Goal: Task Accomplishment & Management: Use online tool/utility

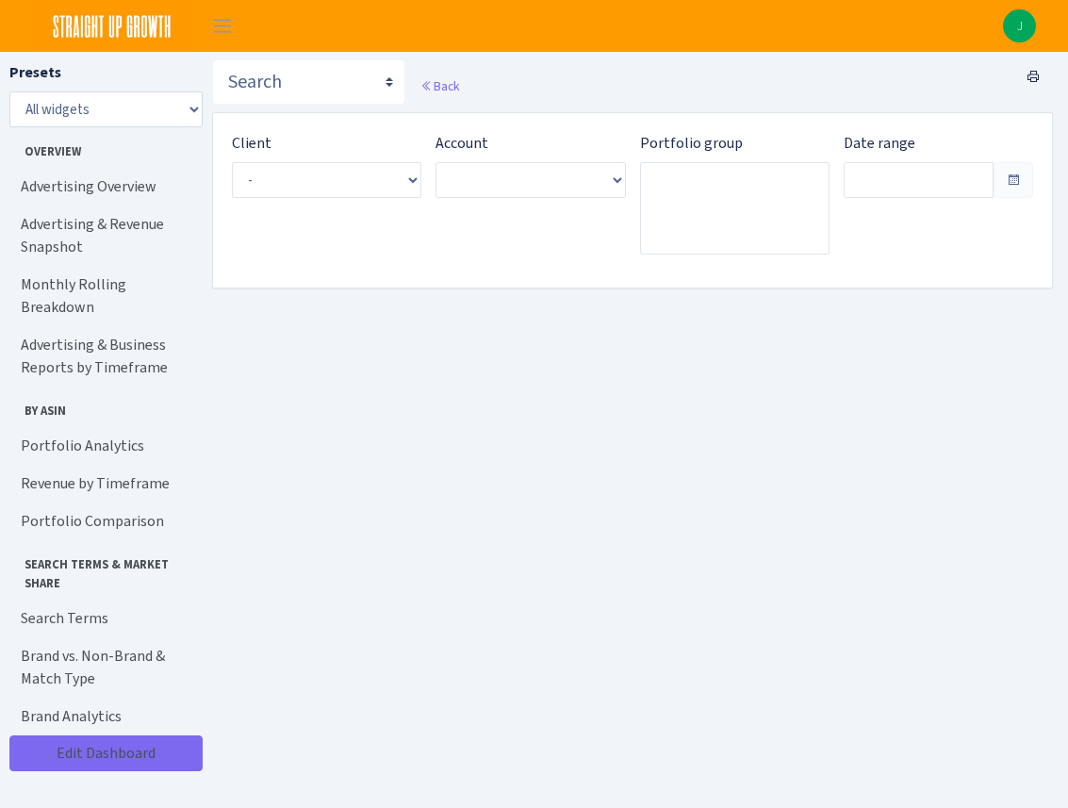
type input "Aug 21, 2025 - Sep 19, 2025"
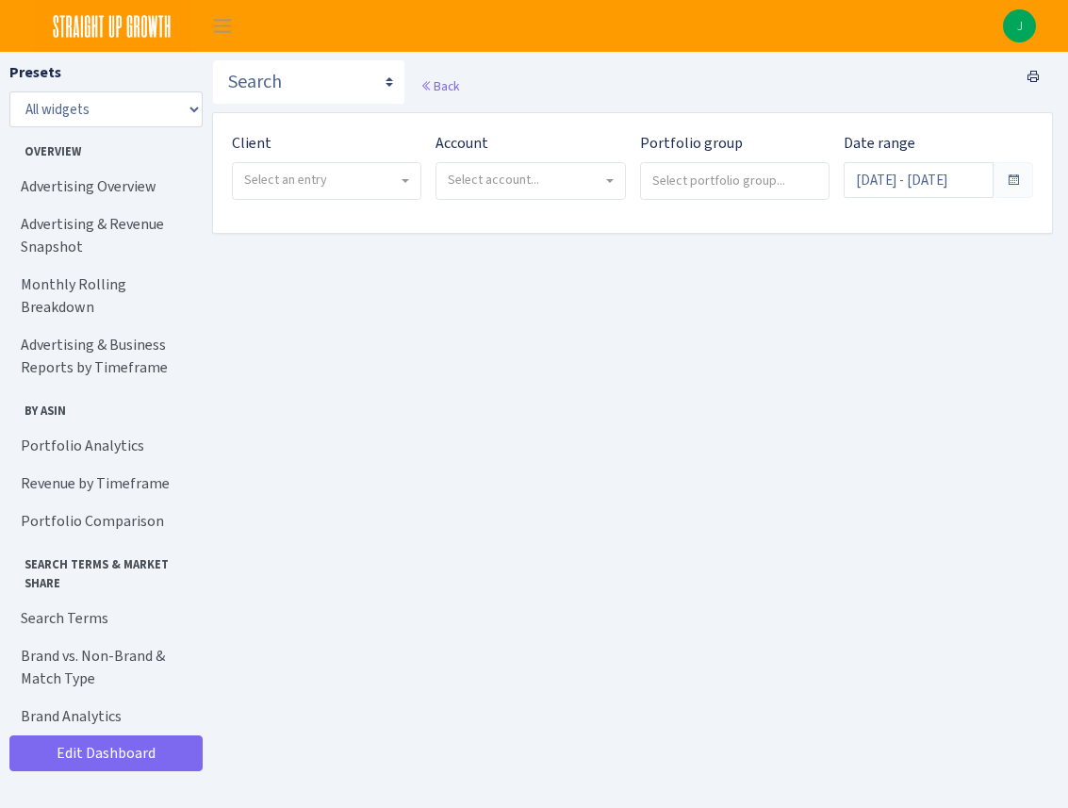
click at [369, 179] on span "Select an entry" at bounding box center [321, 180] width 154 height 19
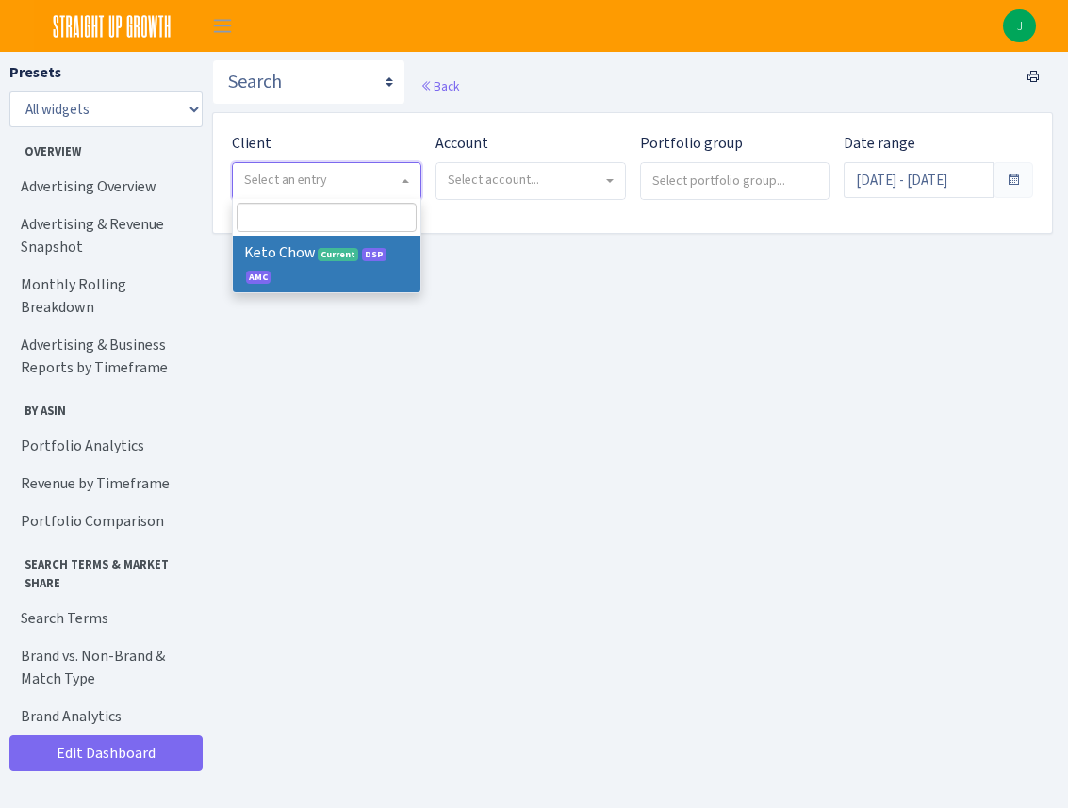
select select "290"
select select
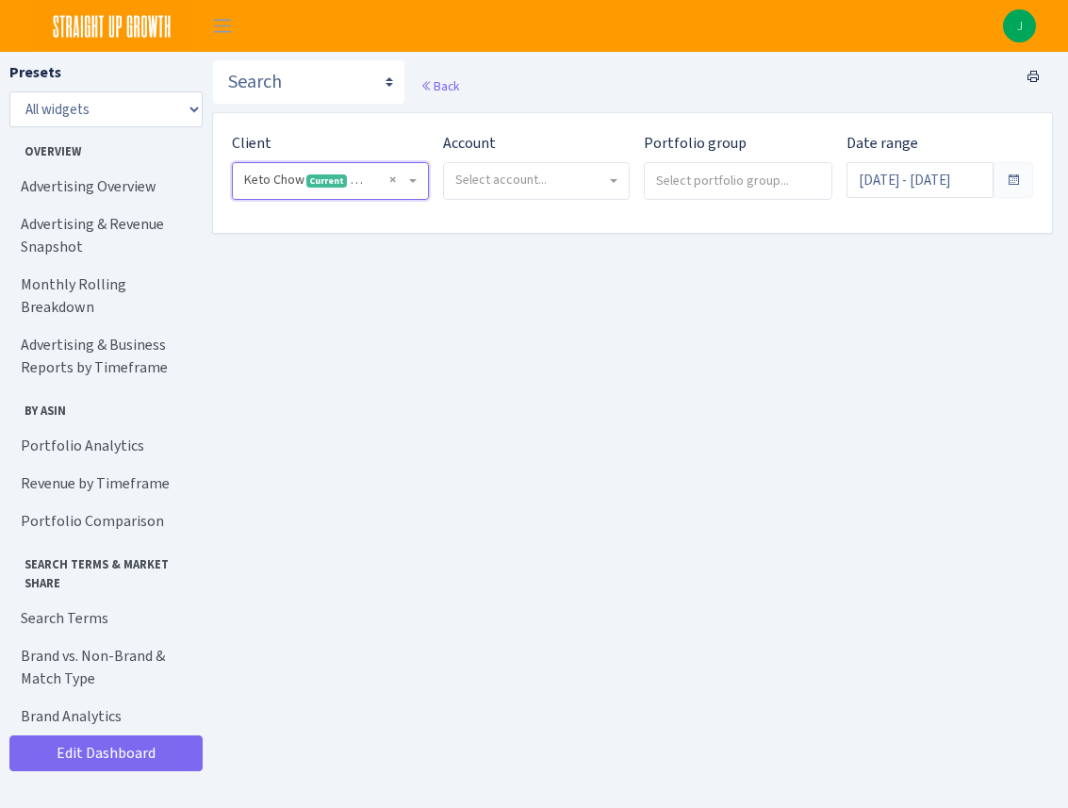
click at [606, 187] on span "Select account..." at bounding box center [536, 181] width 185 height 36
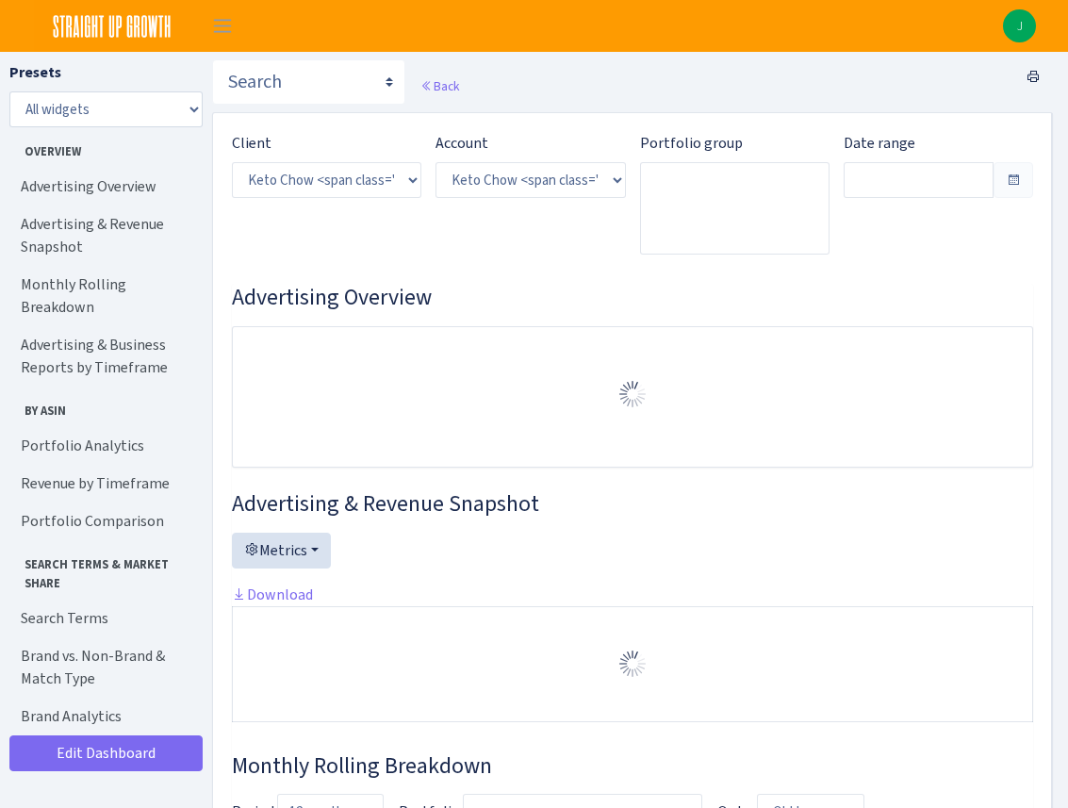
select select "2146680475088560"
type input "[DATE] - [DATE]"
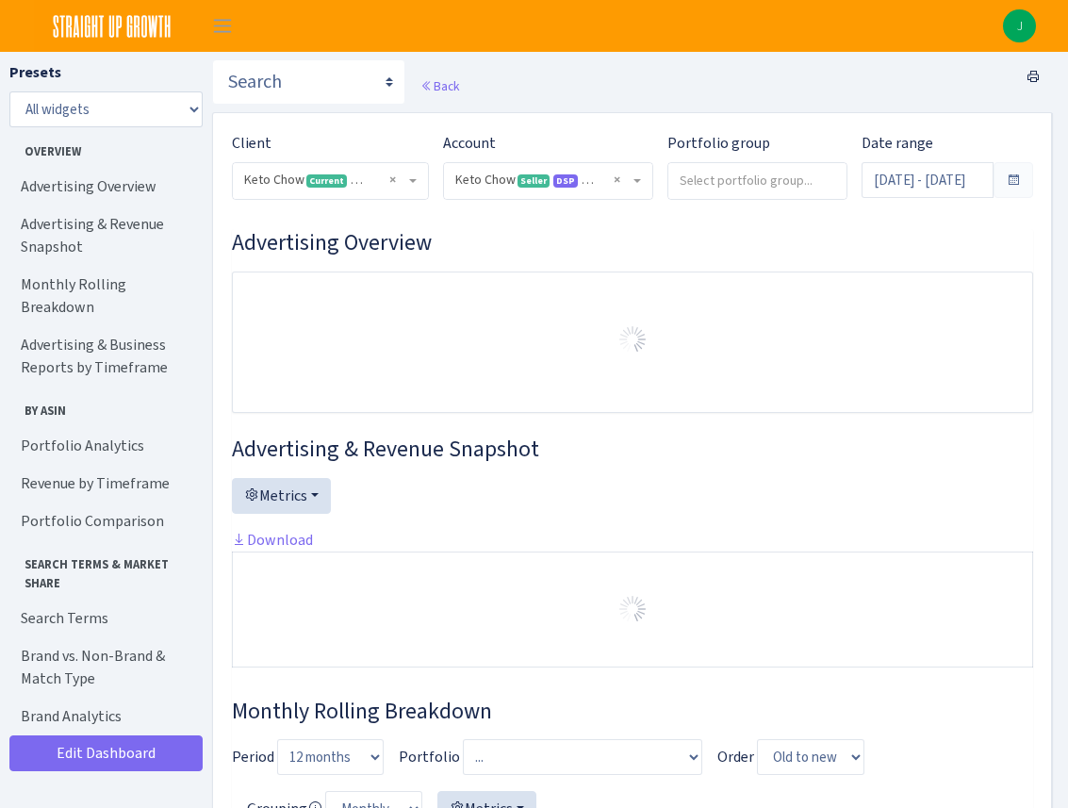
click at [730, 191] on input "search" at bounding box center [757, 180] width 178 height 34
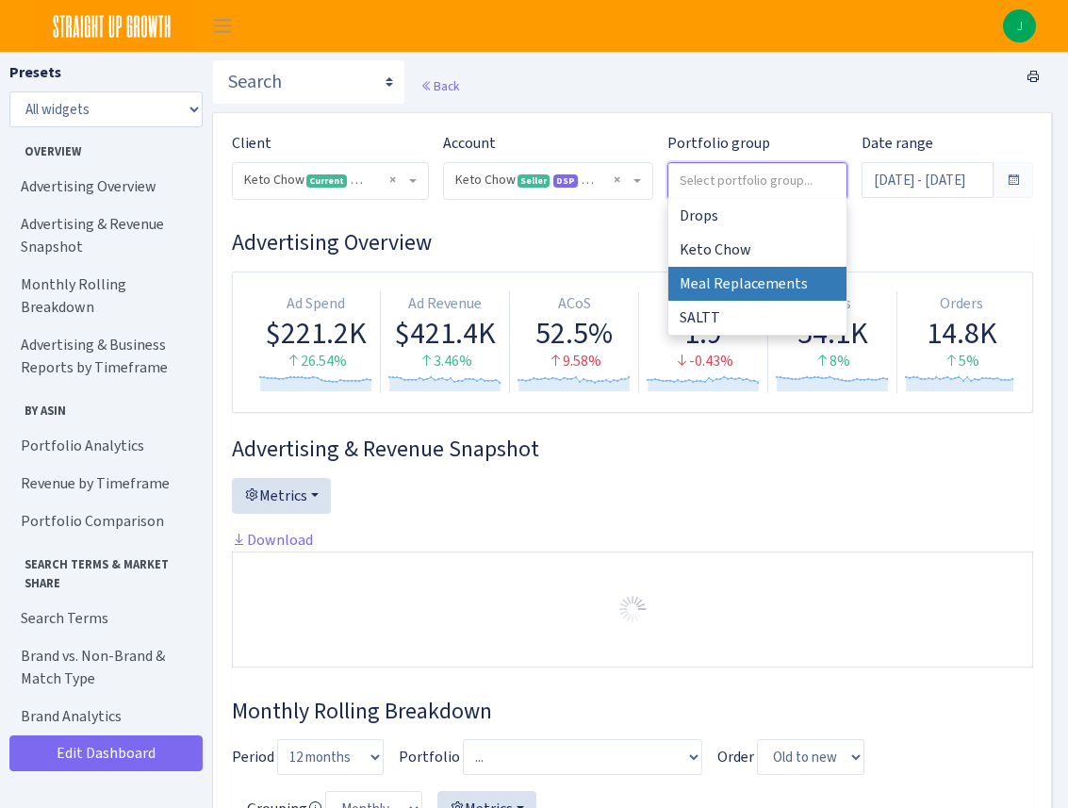
select select "Meal Replacements"
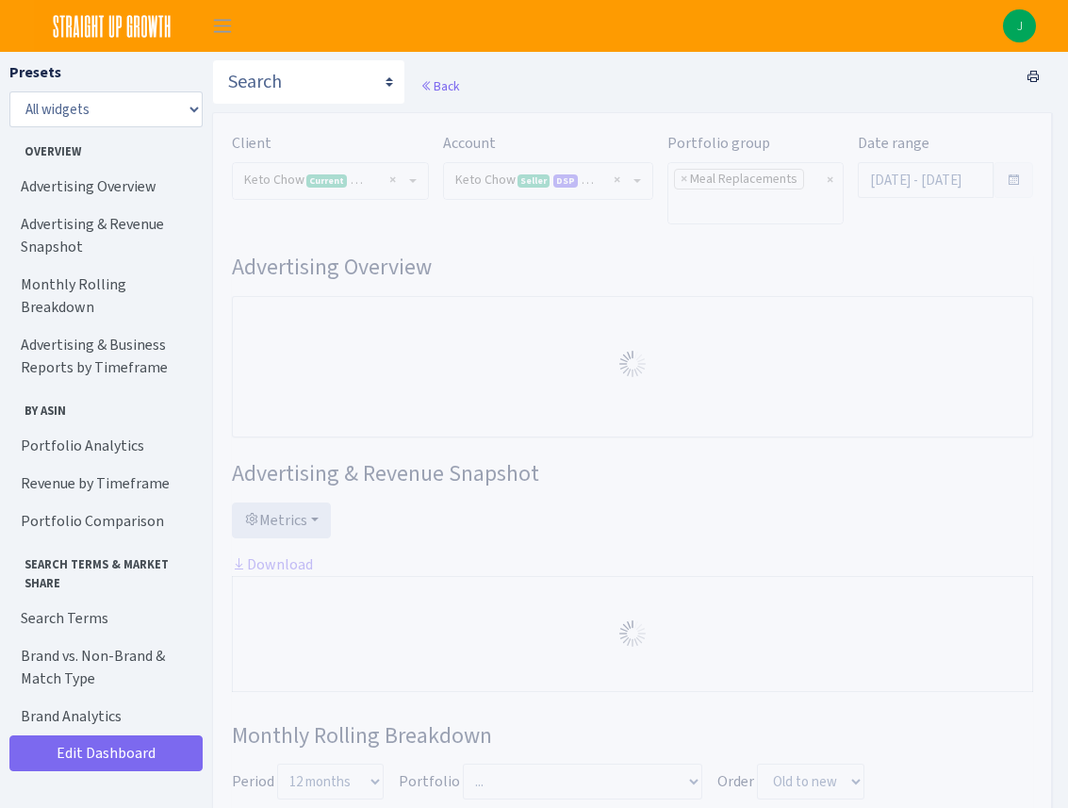
select select "2146680475088560"
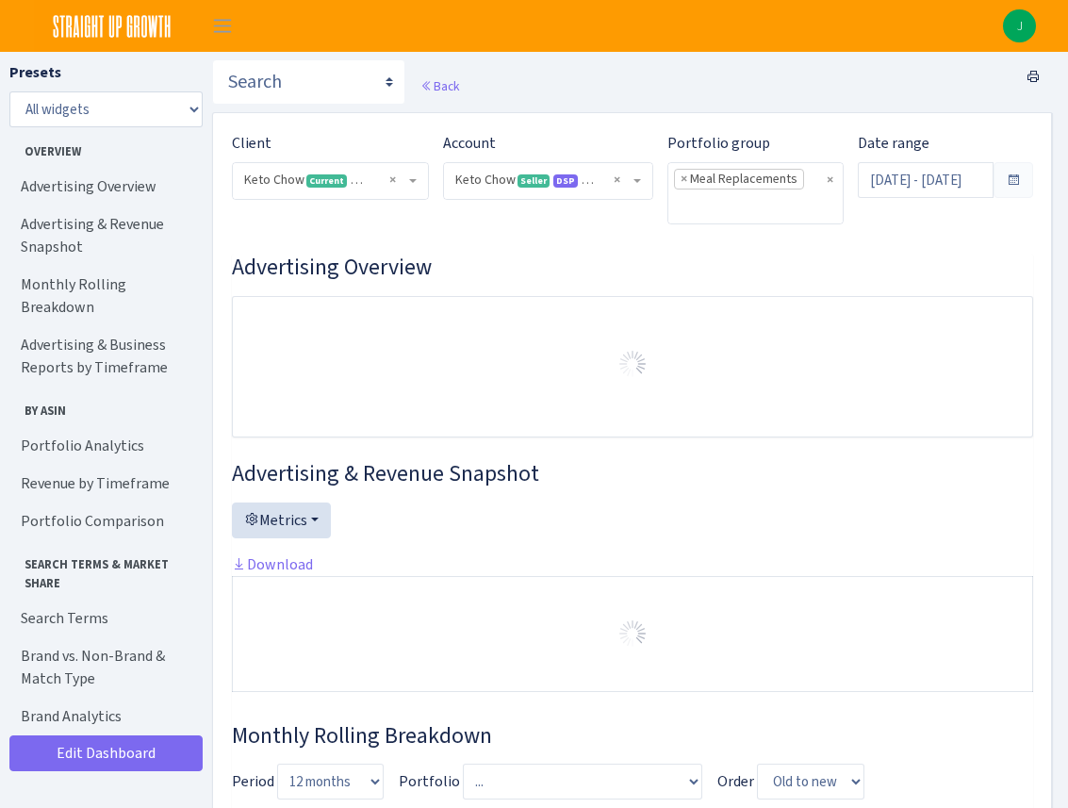
click at [1012, 181] on span at bounding box center [1013, 180] width 15 height 15
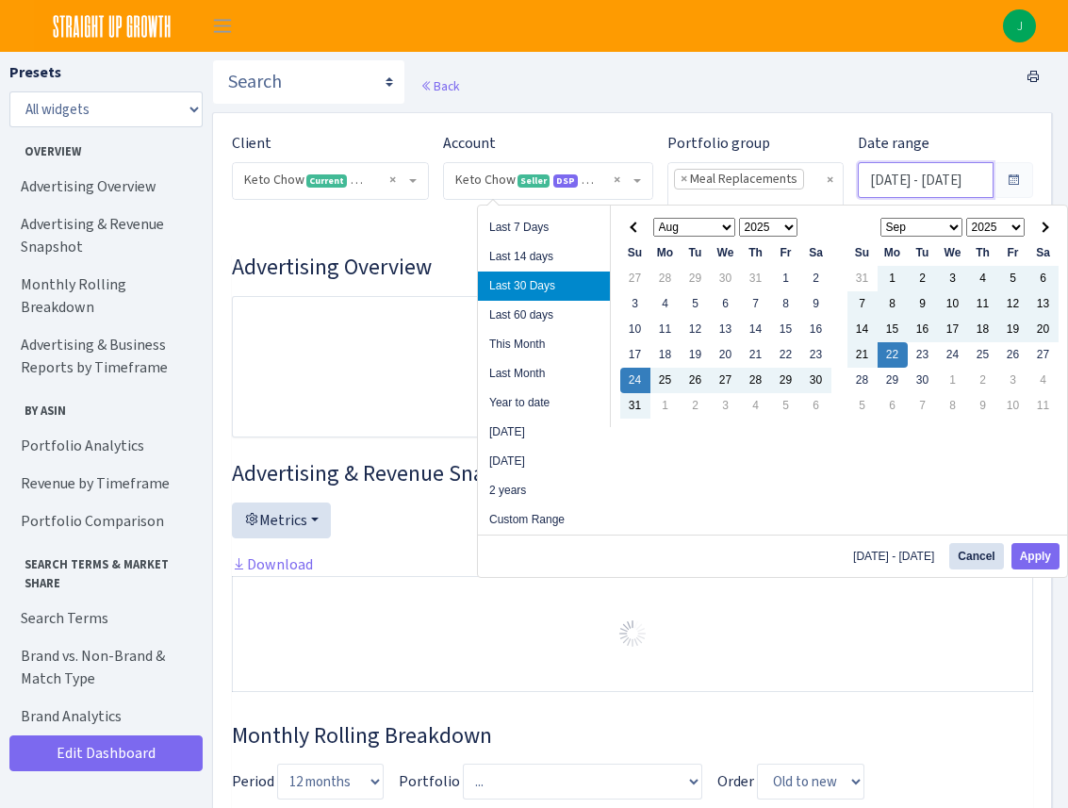
click at [933, 182] on input "[DATE] - [DATE]" at bounding box center [926, 180] width 137 height 36
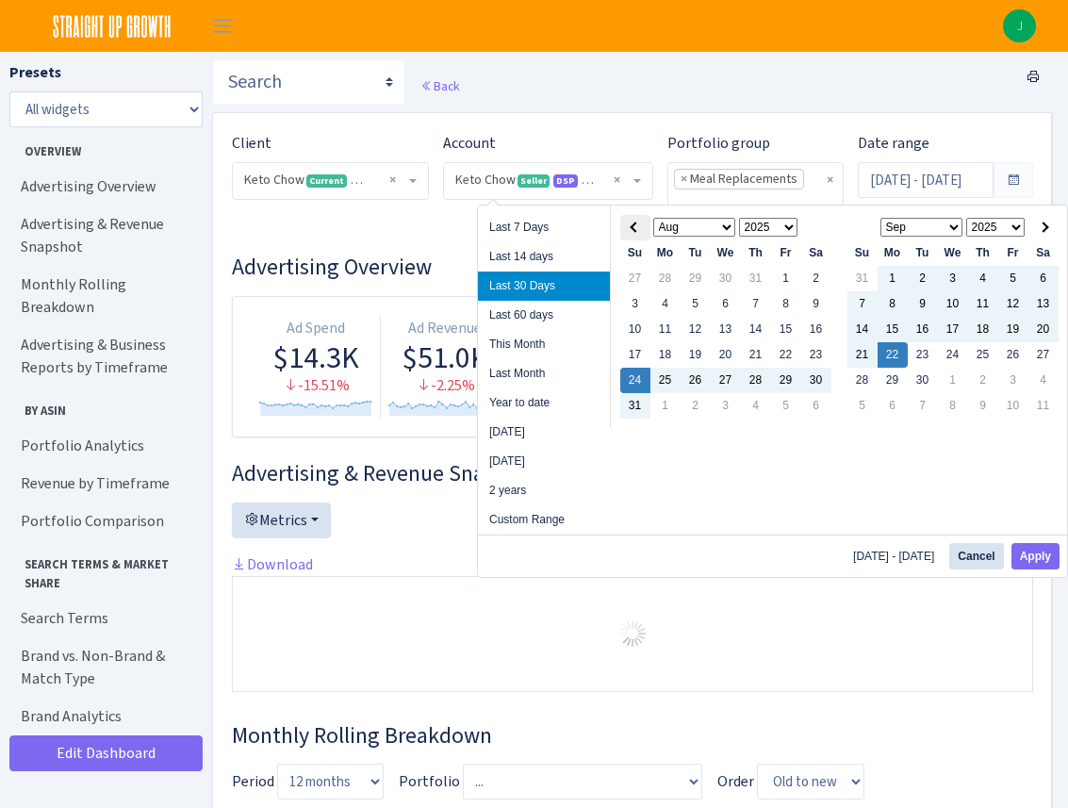
click at [633, 222] on th at bounding box center [635, 227] width 30 height 25
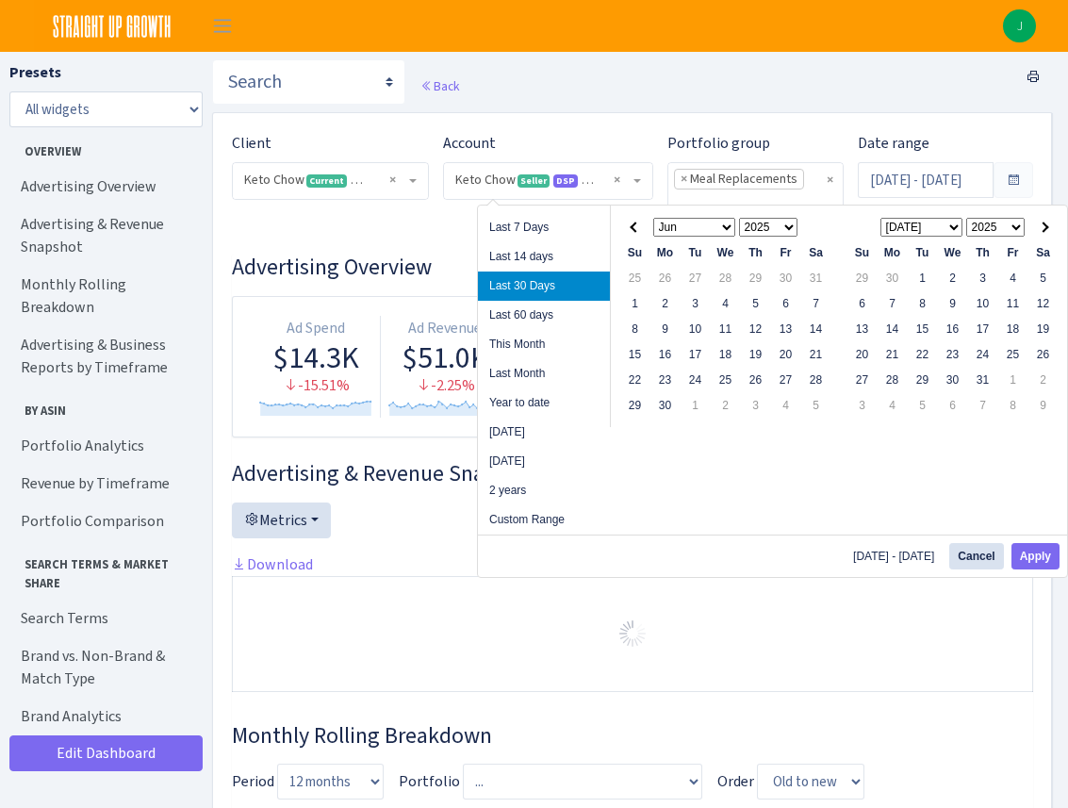
click at [633, 222] on th at bounding box center [635, 227] width 30 height 25
click at [785, 219] on select "1925 1926 1927 1928 1929 1930 1931 1932 1933 1934 1935 1936 1937 1938 1939 1940…" at bounding box center [768, 227] width 59 height 19
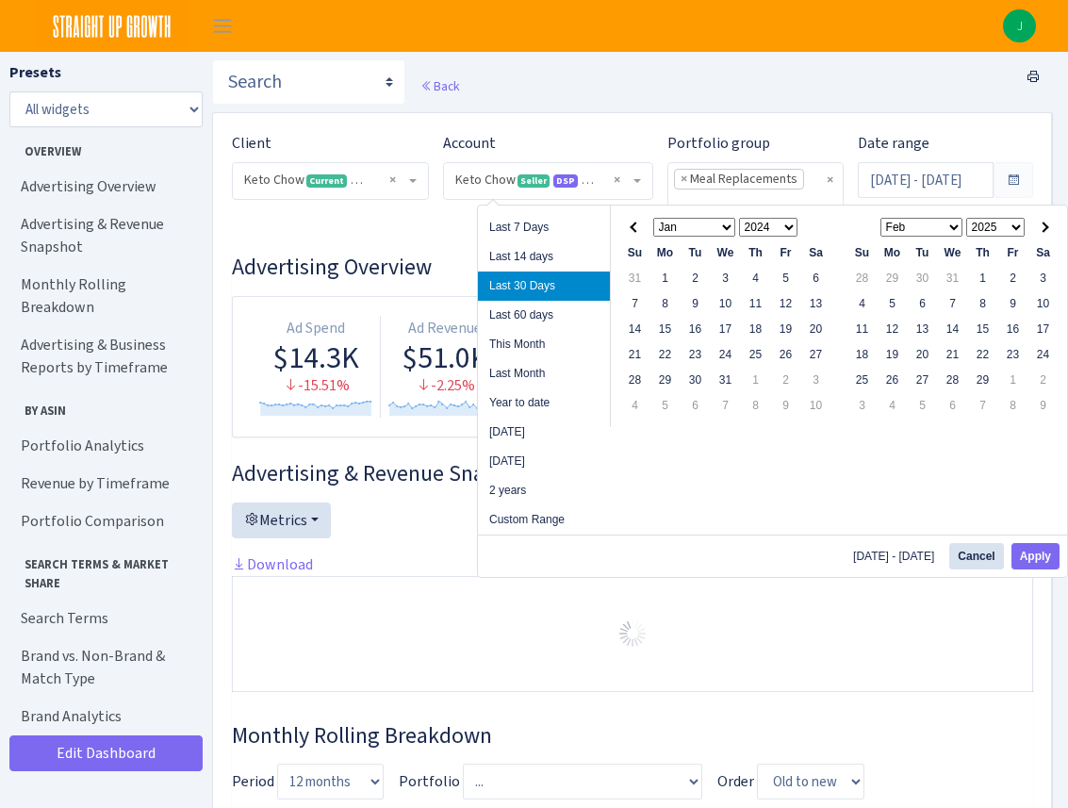
click at [954, 222] on select "Jan Feb Mar Apr May Jun Jul Aug Sep Oct Nov Dec" at bounding box center [921, 227] width 83 height 19
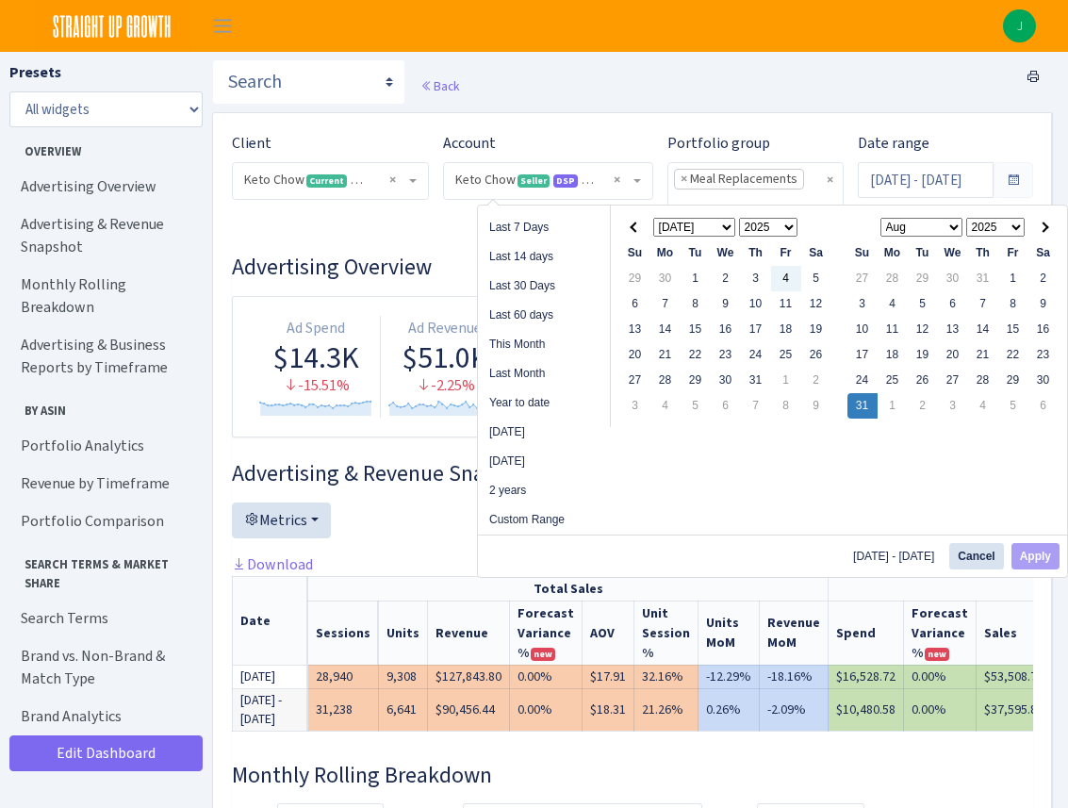
click at [731, 225] on select "Jan Feb Mar Apr May Jun Jul Aug Sep Oct Nov Dec" at bounding box center [694, 227] width 83 height 19
click at [785, 222] on select "1925 1926 1927 1928 1929 1930 1931 1932 1933 1934 1935 1936 1937 1938 1939 1940…" at bounding box center [768, 227] width 59 height 19
click at [1013, 221] on select "2024 2025 2026 2027 2028 2029 2030 2031 2032 2033 2034 2035 2036 2037 2038 2039…" at bounding box center [995, 227] width 59 height 19
click at [948, 226] on select "Jan Feb Mar Apr May Jun Jul Aug Sep Oct Nov Dec" at bounding box center [921, 227] width 83 height 19
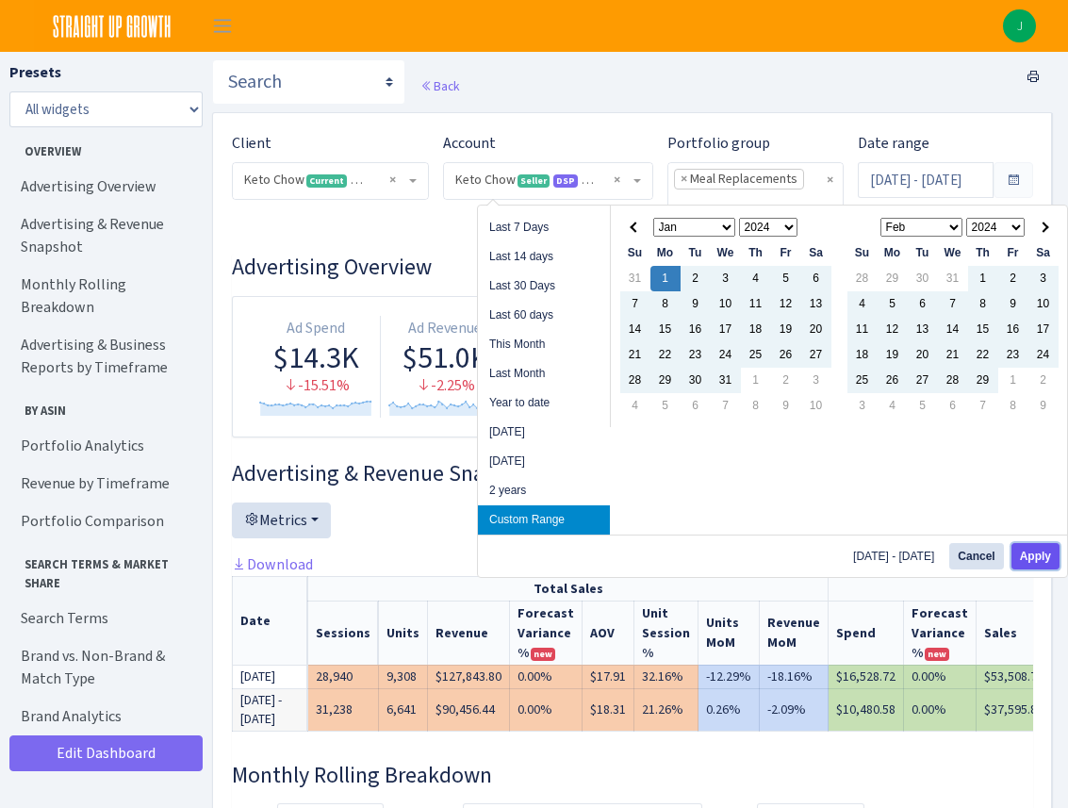
click at [1031, 554] on button "Apply" at bounding box center [1036, 556] width 48 height 26
type input "[DATE] - [DATE]"
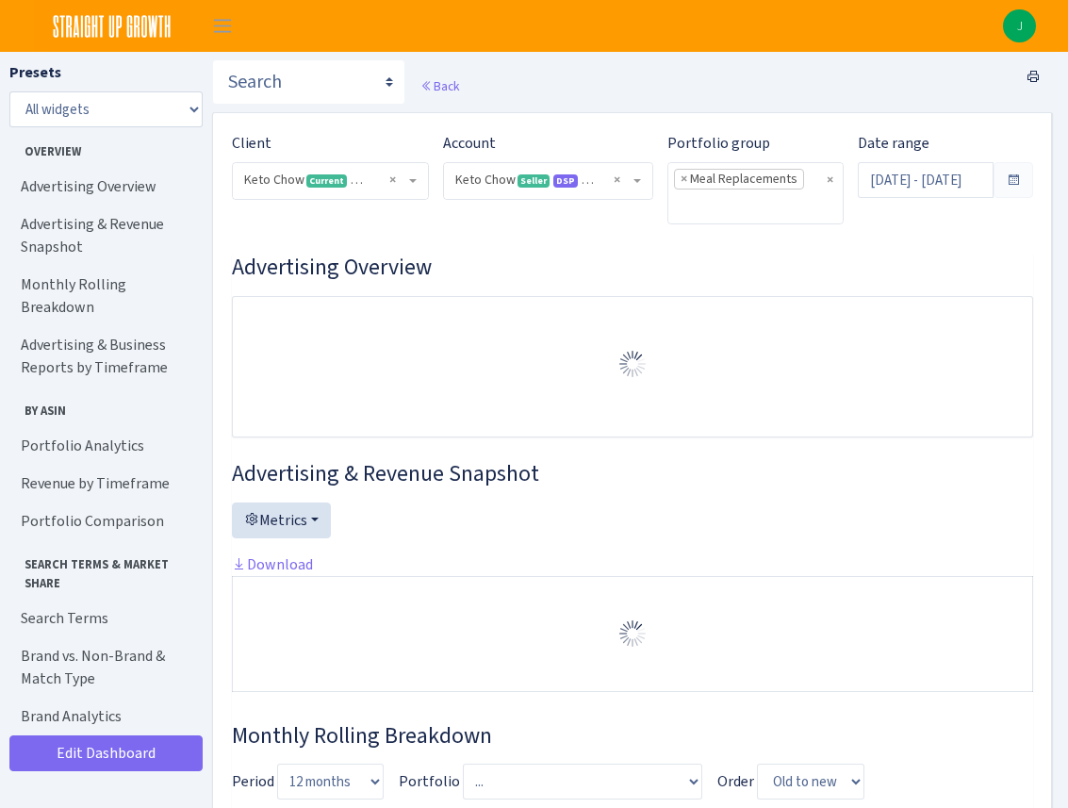
select select "2146680475088560"
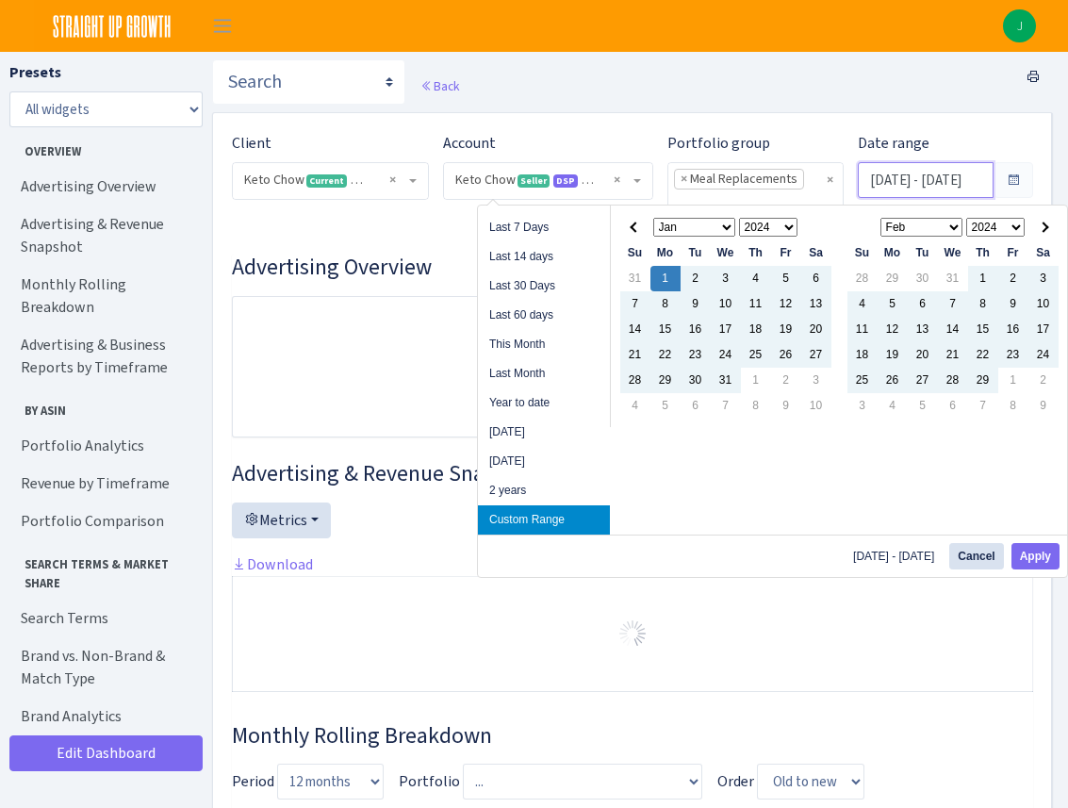
click at [963, 186] on input "Jan 1, 2024 - Aug 31, 2025" at bounding box center [926, 180] width 137 height 36
click at [960, 138] on div "Date range Jan 1, 2024 - Aug 31, 2025" at bounding box center [946, 165] width 176 height 66
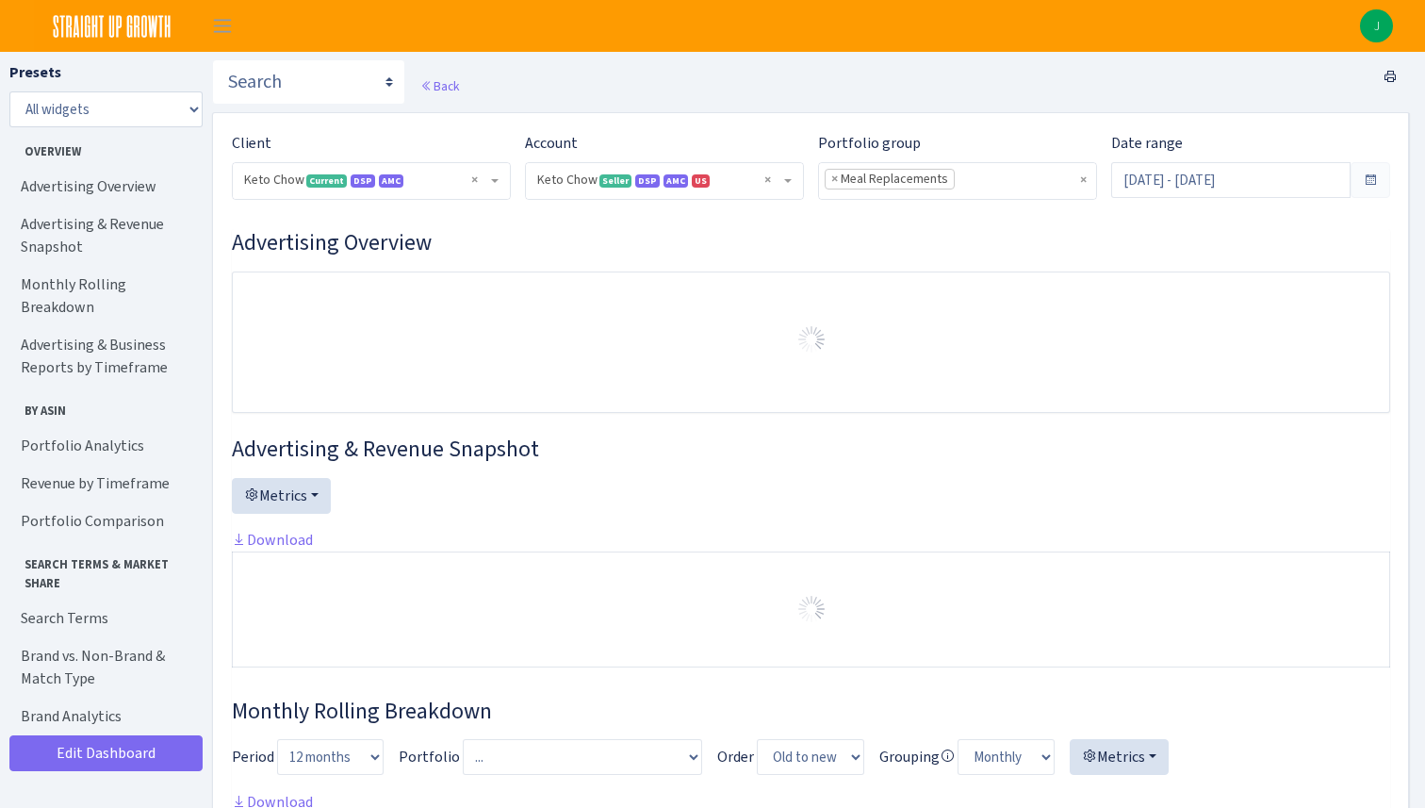
click at [978, 175] on input "search" at bounding box center [988, 180] width 66 height 34
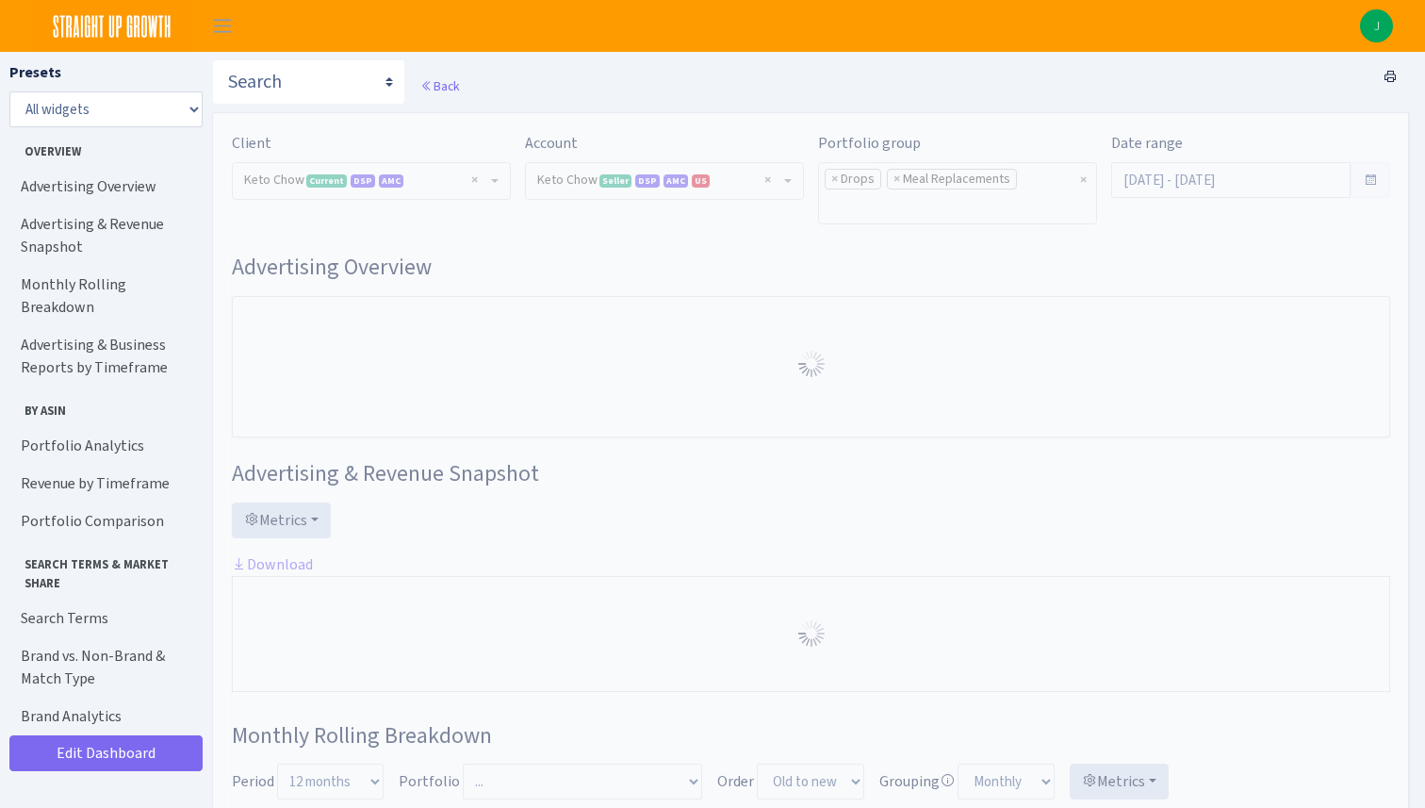
select select "2146680475088560"
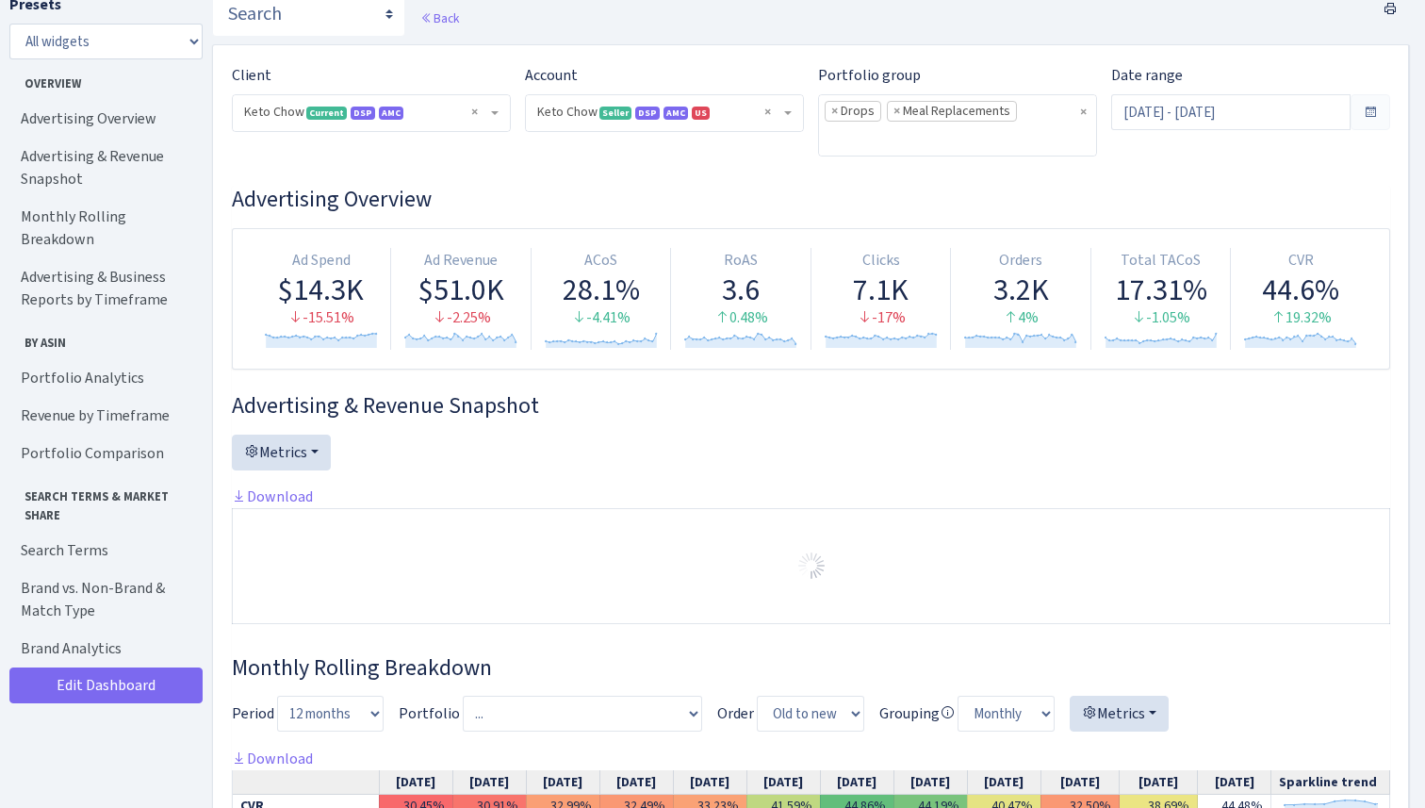
scroll to position [77, 0]
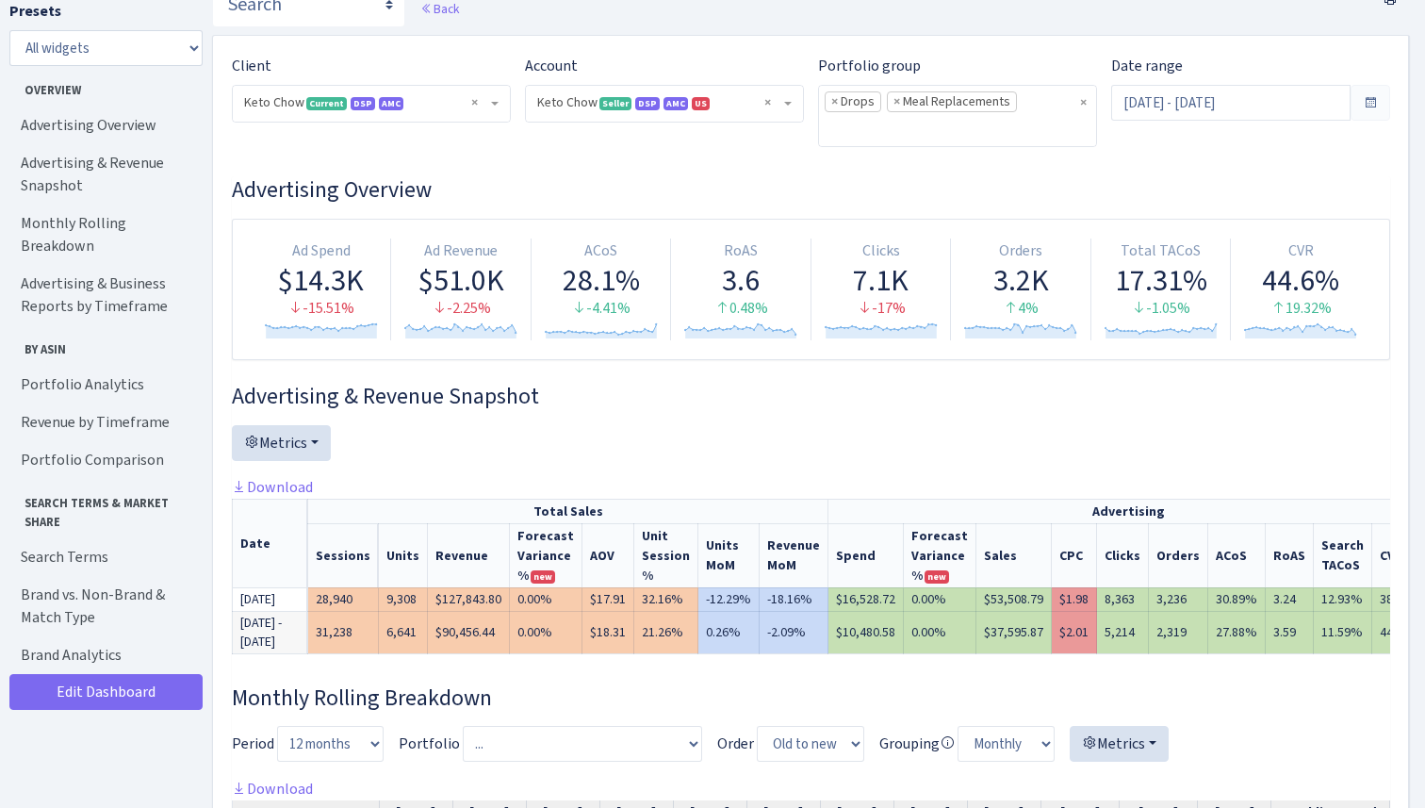
click at [1370, 100] on span at bounding box center [1370, 102] width 15 height 15
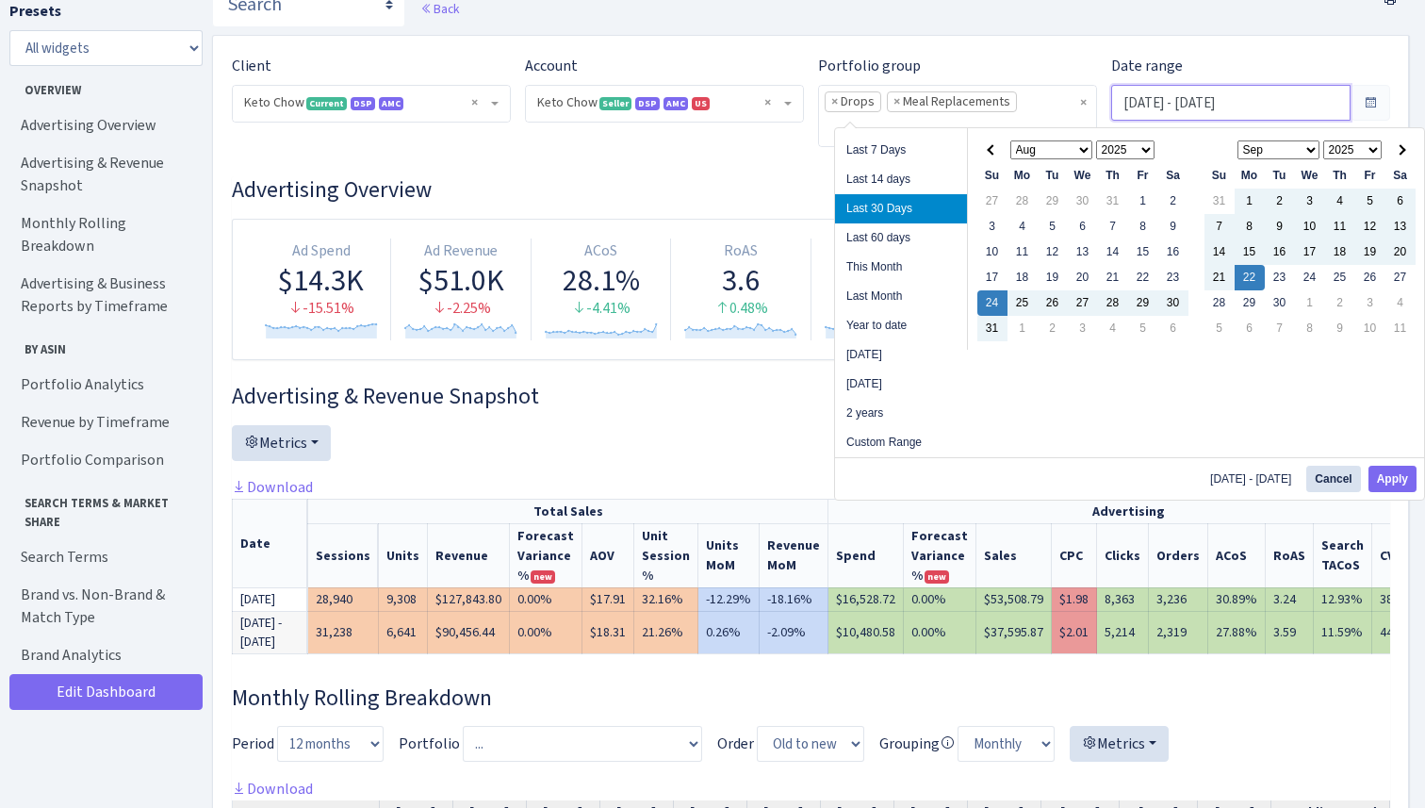
click at [1263, 98] on input "[DATE] - [DATE]" at bounding box center [1230, 103] width 239 height 36
click at [991, 145] on span at bounding box center [992, 149] width 10 height 10
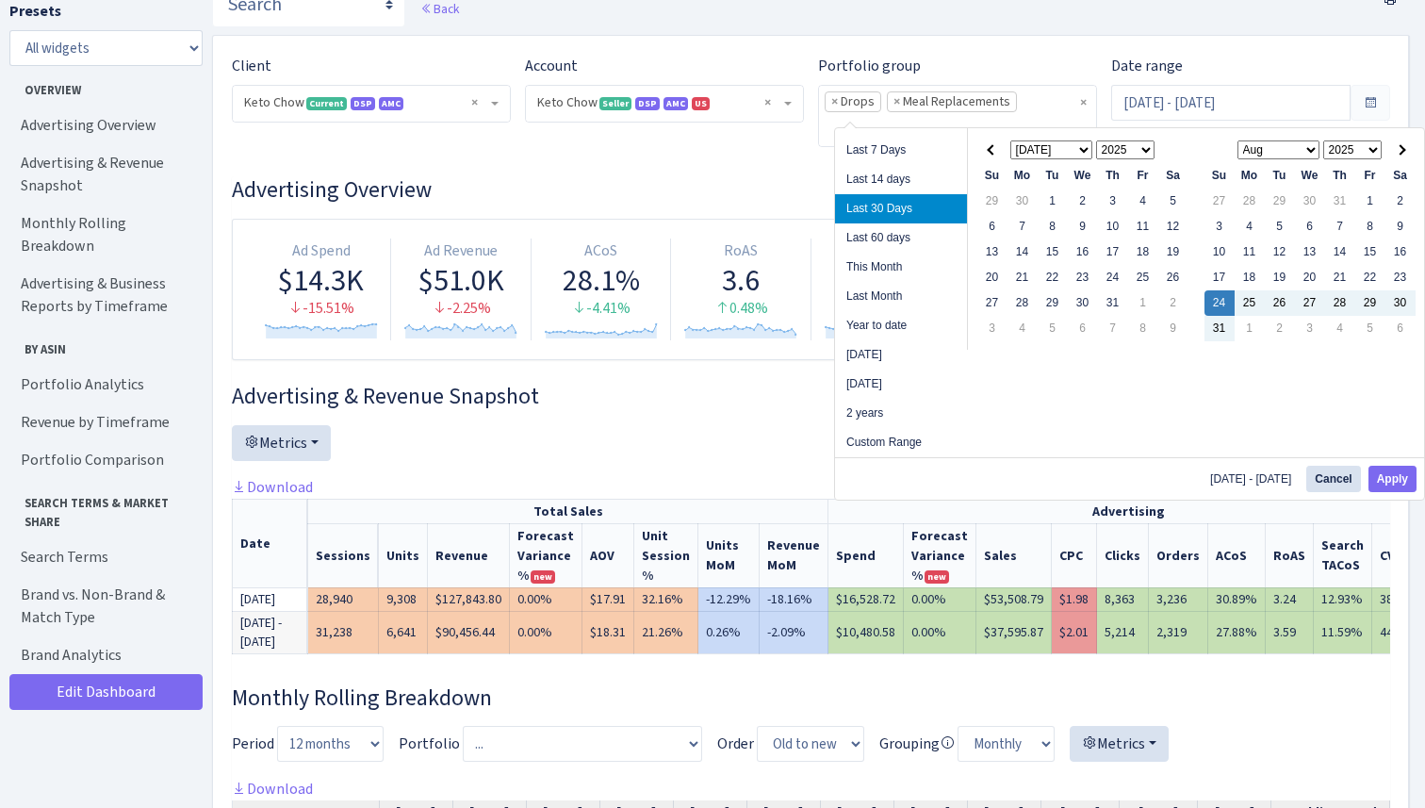
click at [991, 145] on span at bounding box center [992, 149] width 10 height 10
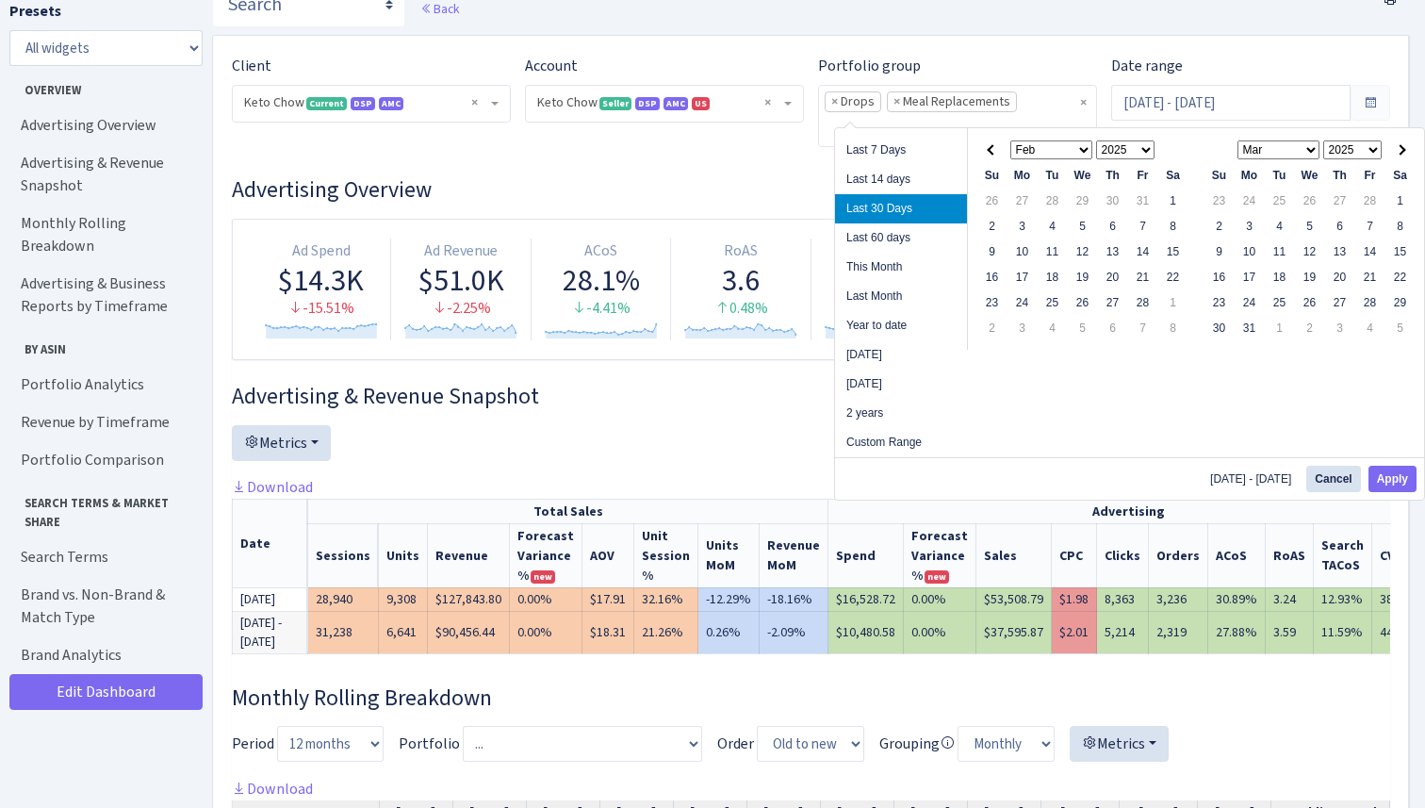
click at [991, 145] on span at bounding box center [992, 149] width 10 height 10
click at [1140, 147] on select "1925 1926 1927 1928 1929 1930 1931 1932 1933 1934 1935 1936 1937 1938 1939 1940…" at bounding box center [1125, 149] width 59 height 19
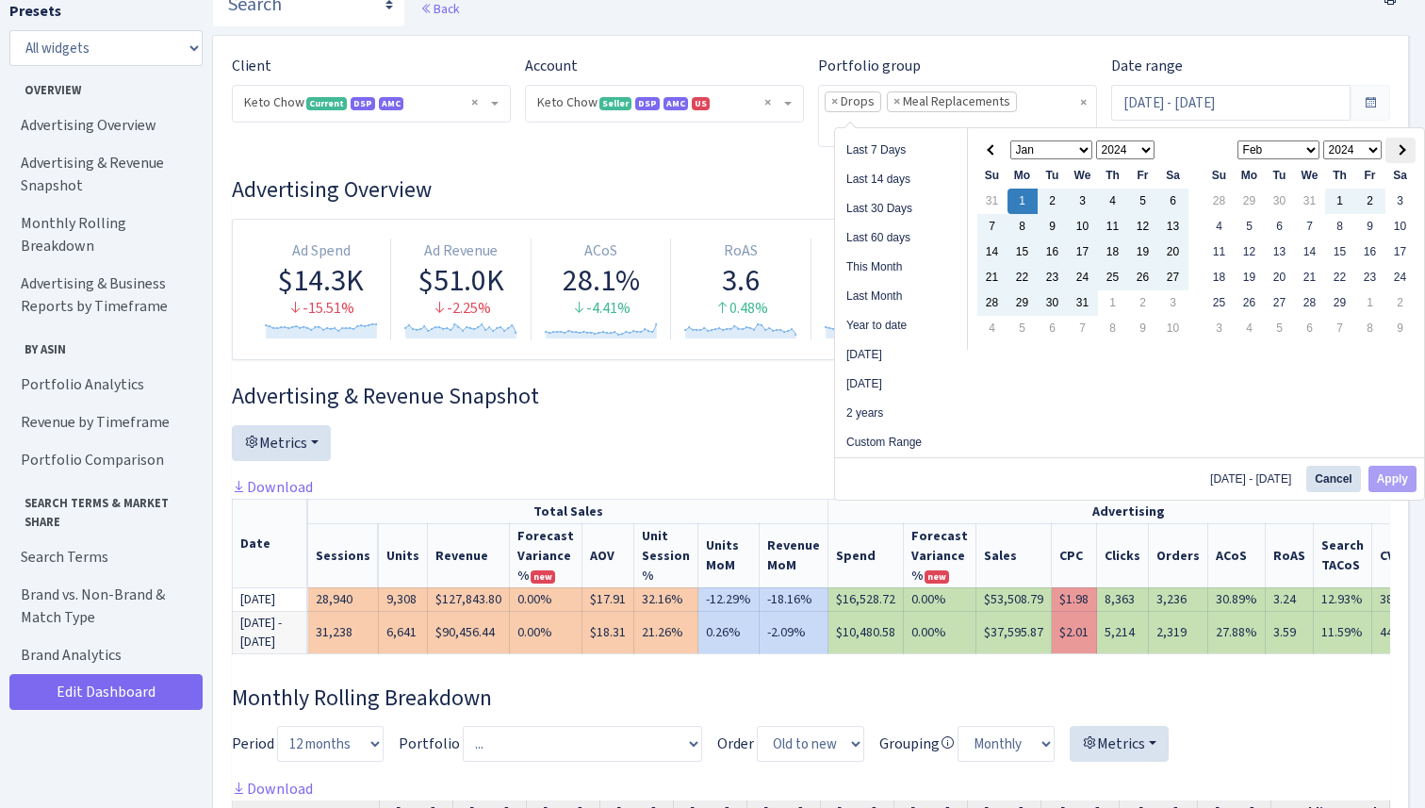
click at [1400, 147] on span at bounding box center [1400, 149] width 10 height 10
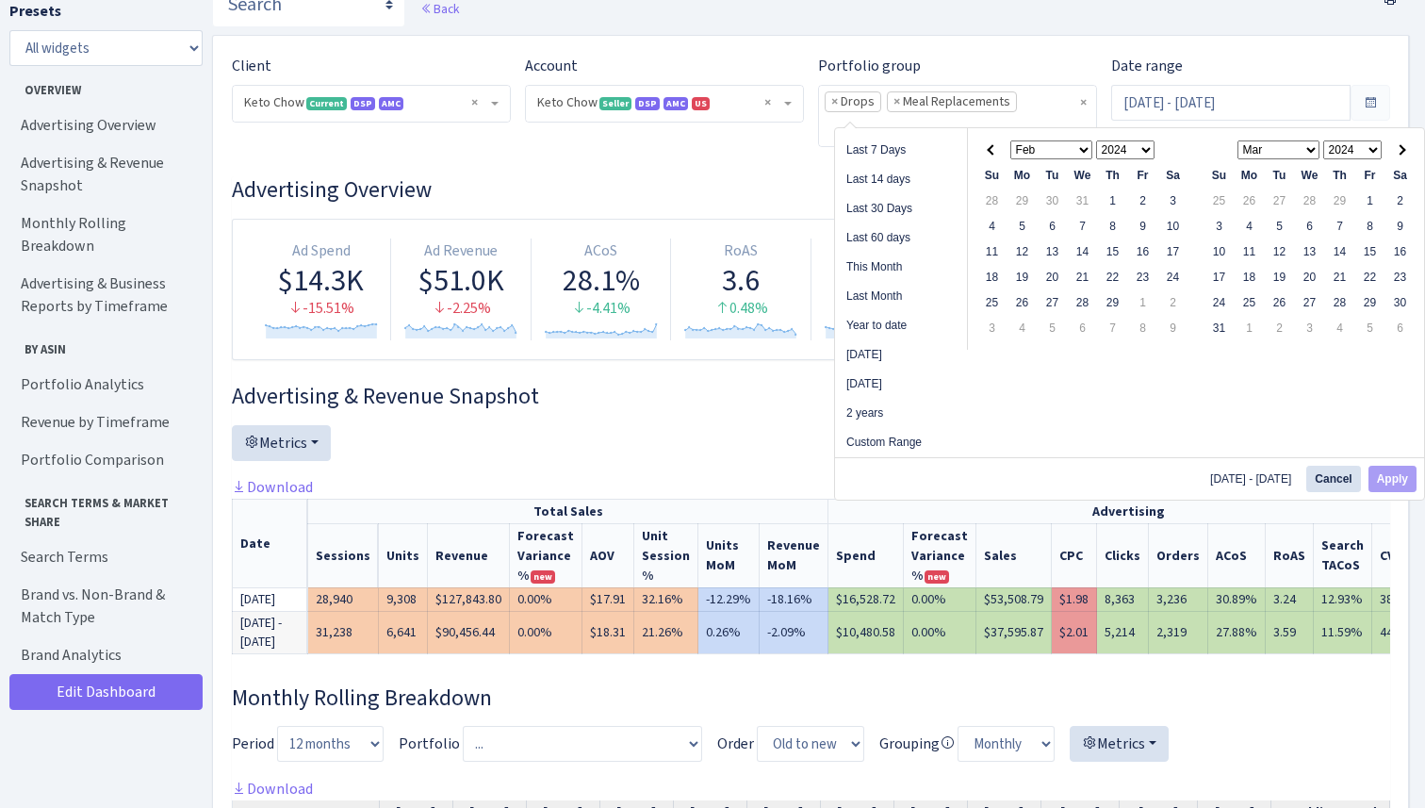
click at [1400, 147] on span at bounding box center [1400, 149] width 10 height 10
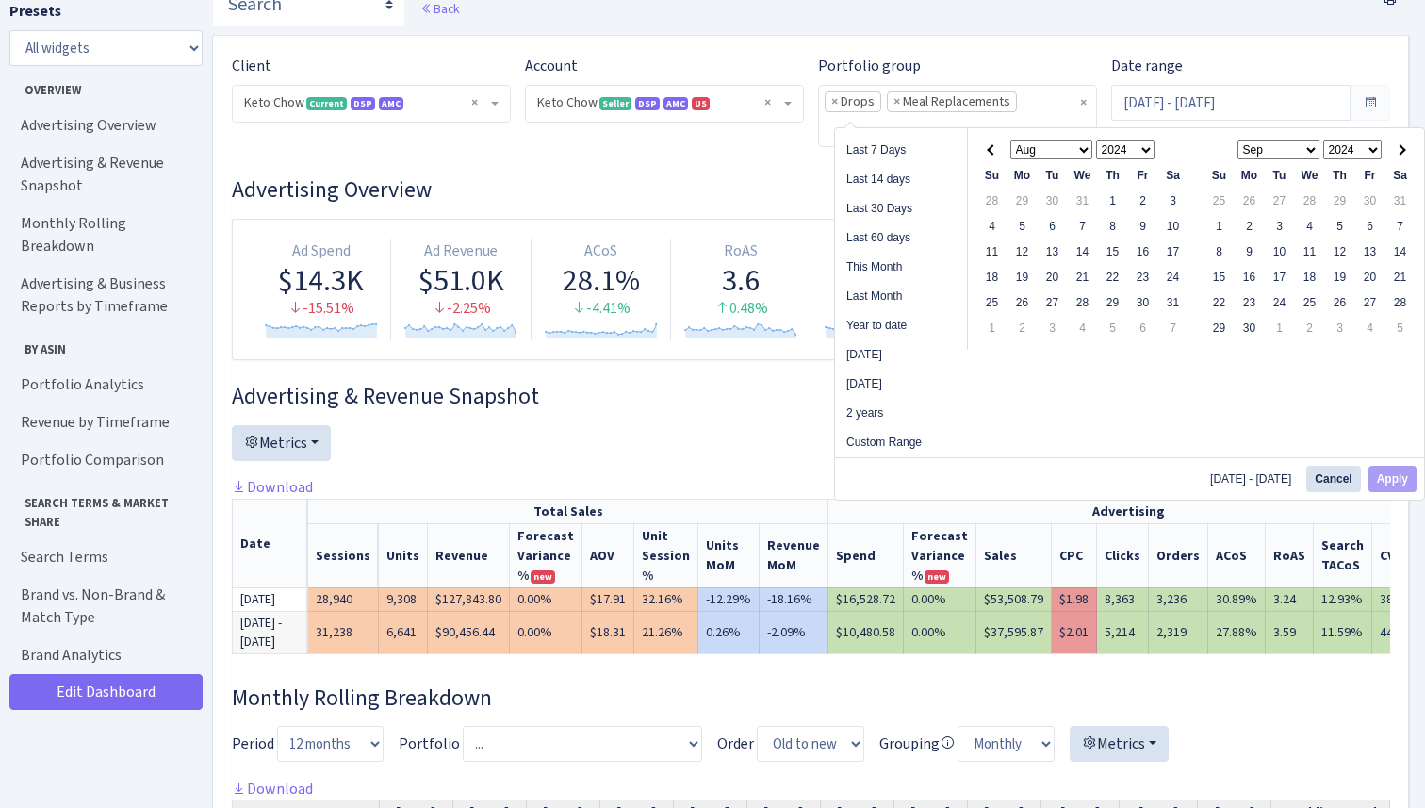
click at [1400, 147] on span at bounding box center [1400, 149] width 10 height 10
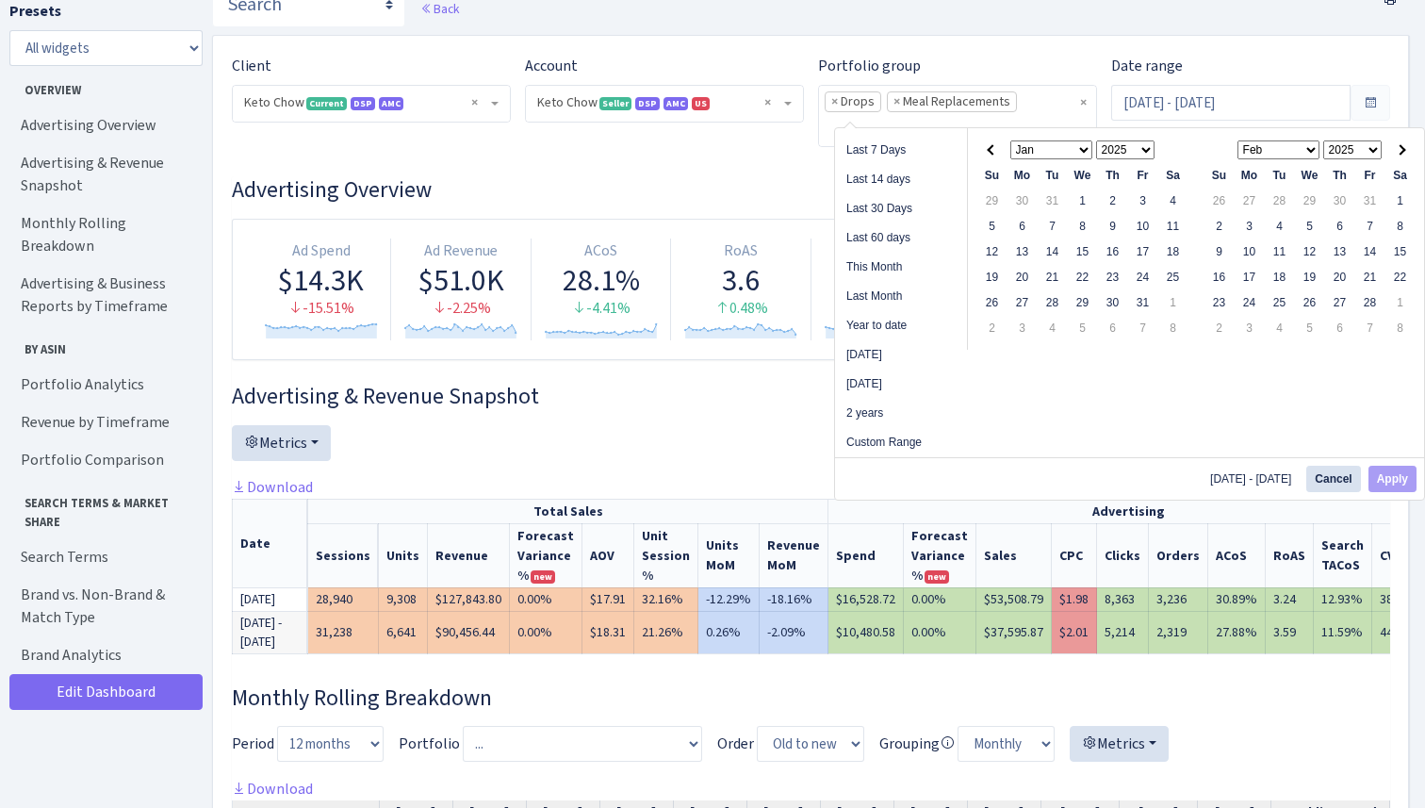
click at [1400, 147] on span at bounding box center [1400, 149] width 10 height 10
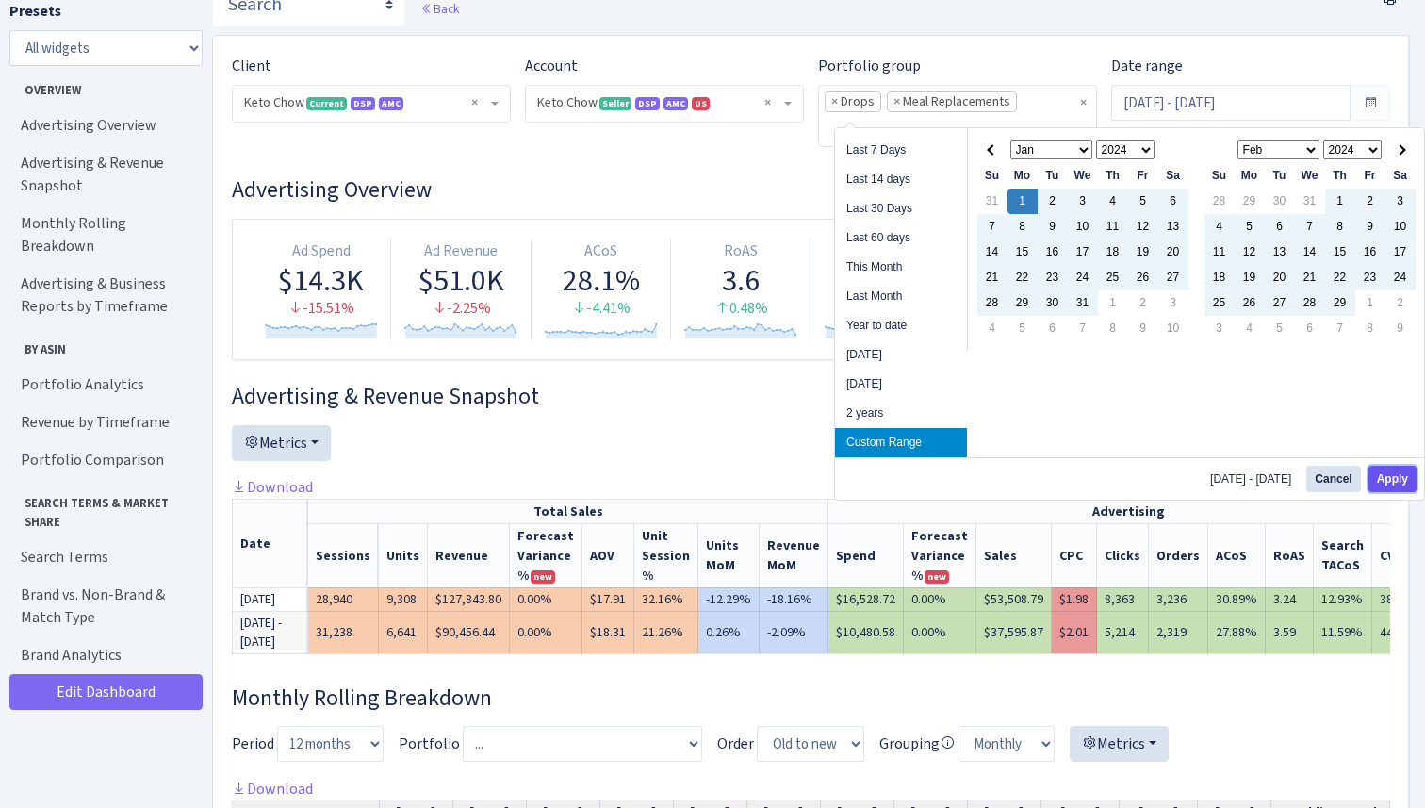
click at [1389, 479] on button "Apply" at bounding box center [1393, 479] width 48 height 26
type input "[DATE] - [DATE]"
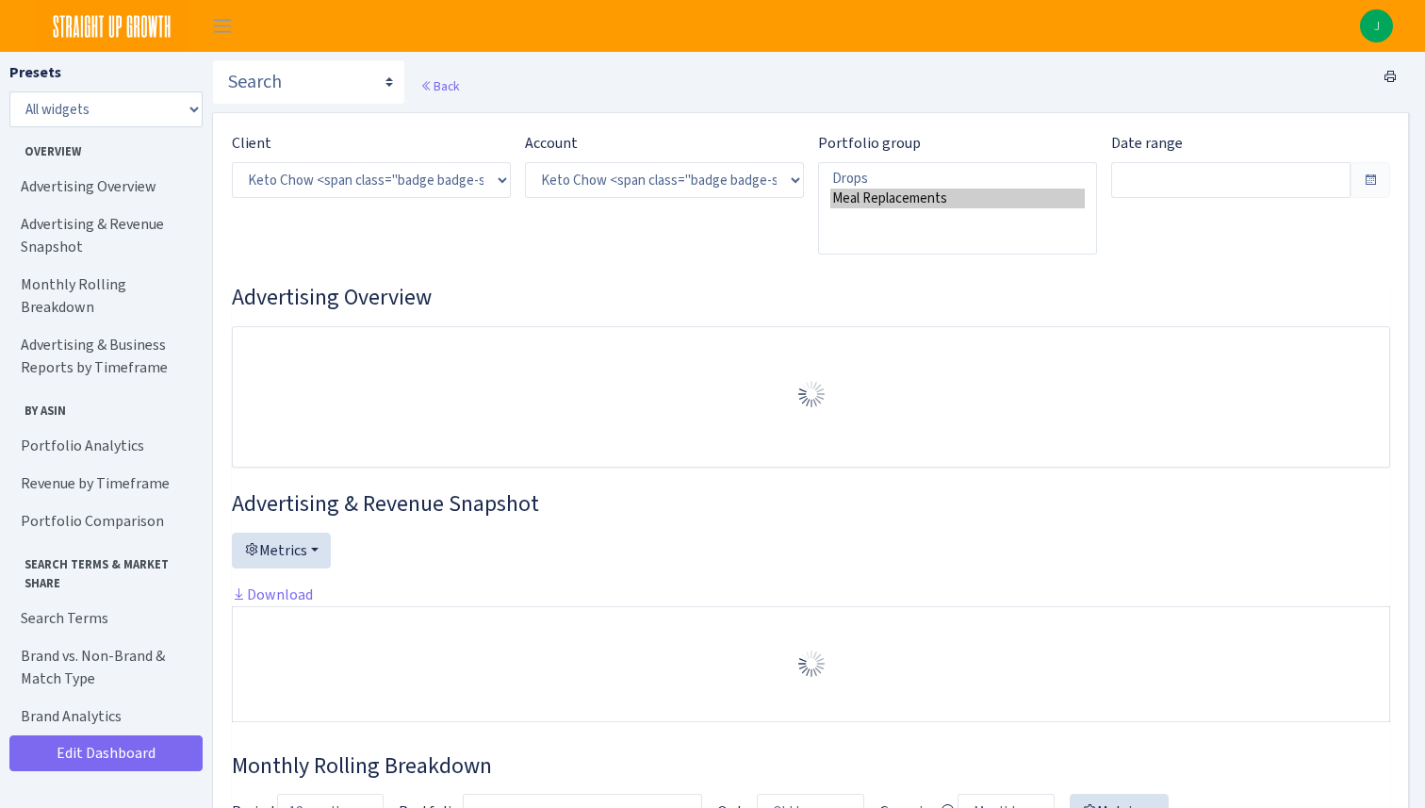
select select "2146680475088560"
type input "[DATE] - [DATE]"
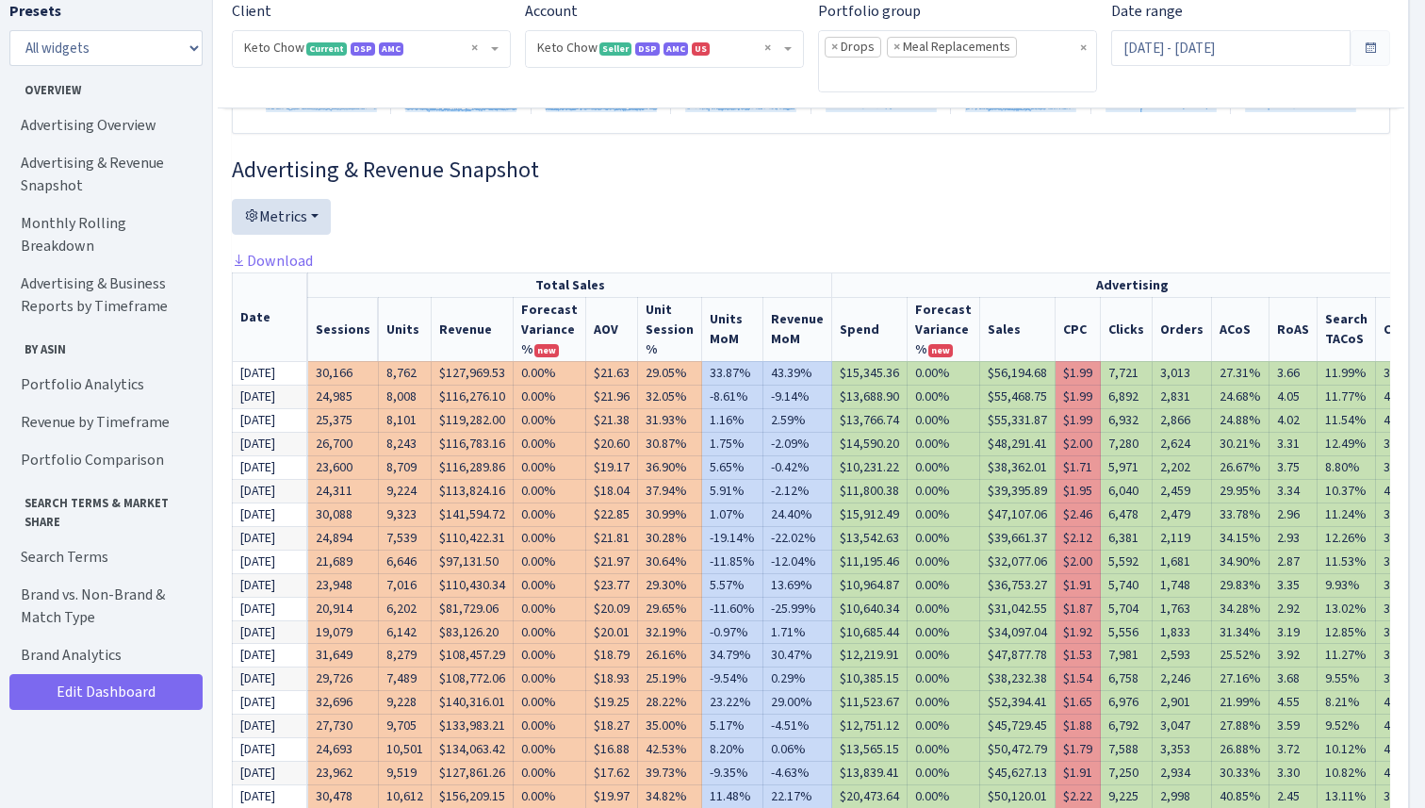
scroll to position [2, 0]
drag, startPoint x: 822, startPoint y: 370, endPoint x: 855, endPoint y: 365, distance: 33.3
click at [855, 364] on td "$15,345.36" at bounding box center [869, 371] width 75 height 24
click at [862, 274] on th "Advertising" at bounding box center [1132, 284] width 601 height 25
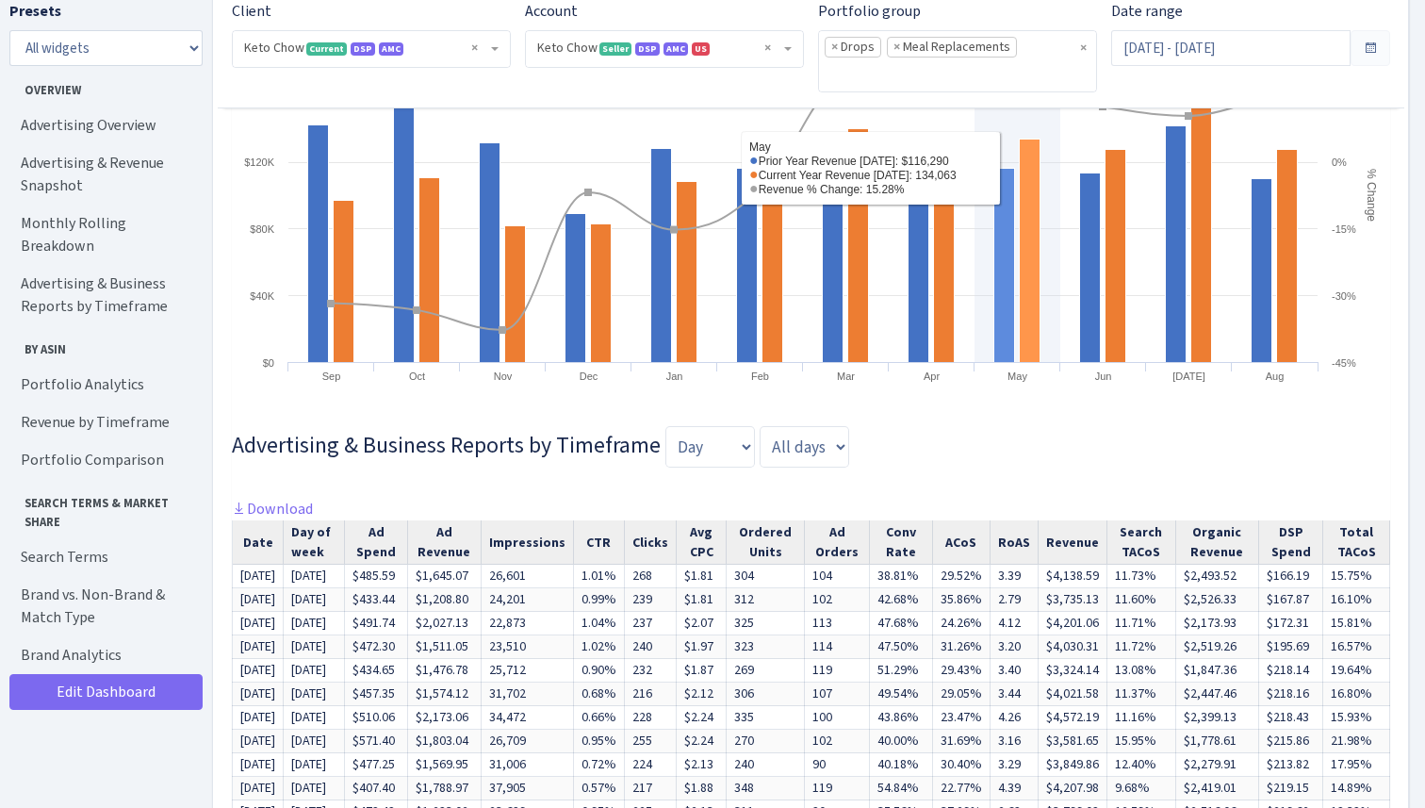
scroll to position [1683, 0]
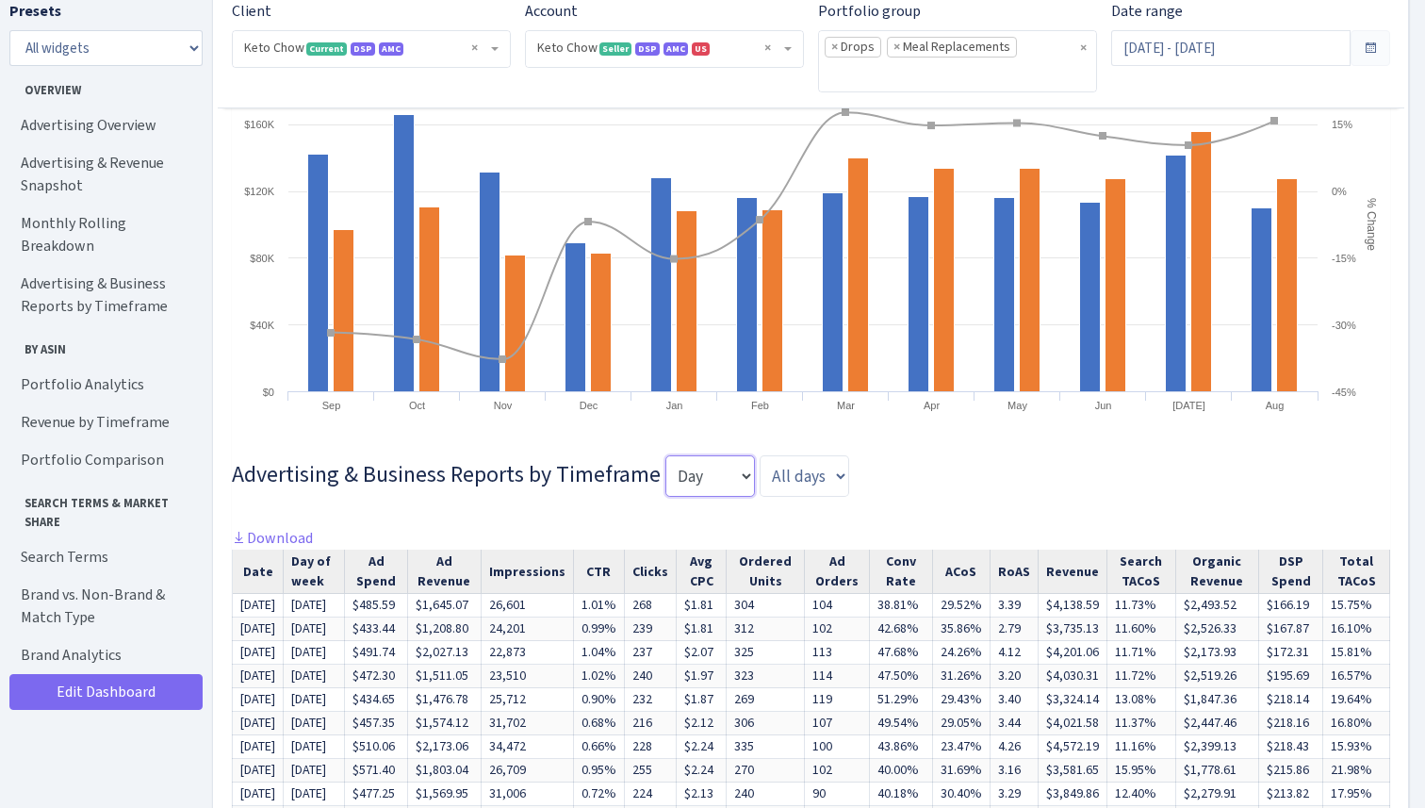
click at [739, 470] on select "Day Week Month Quarter" at bounding box center [711, 475] width 90 height 41
select select "month"
click at [666, 455] on select "Day Week Month Quarter" at bounding box center [711, 475] width 90 height 41
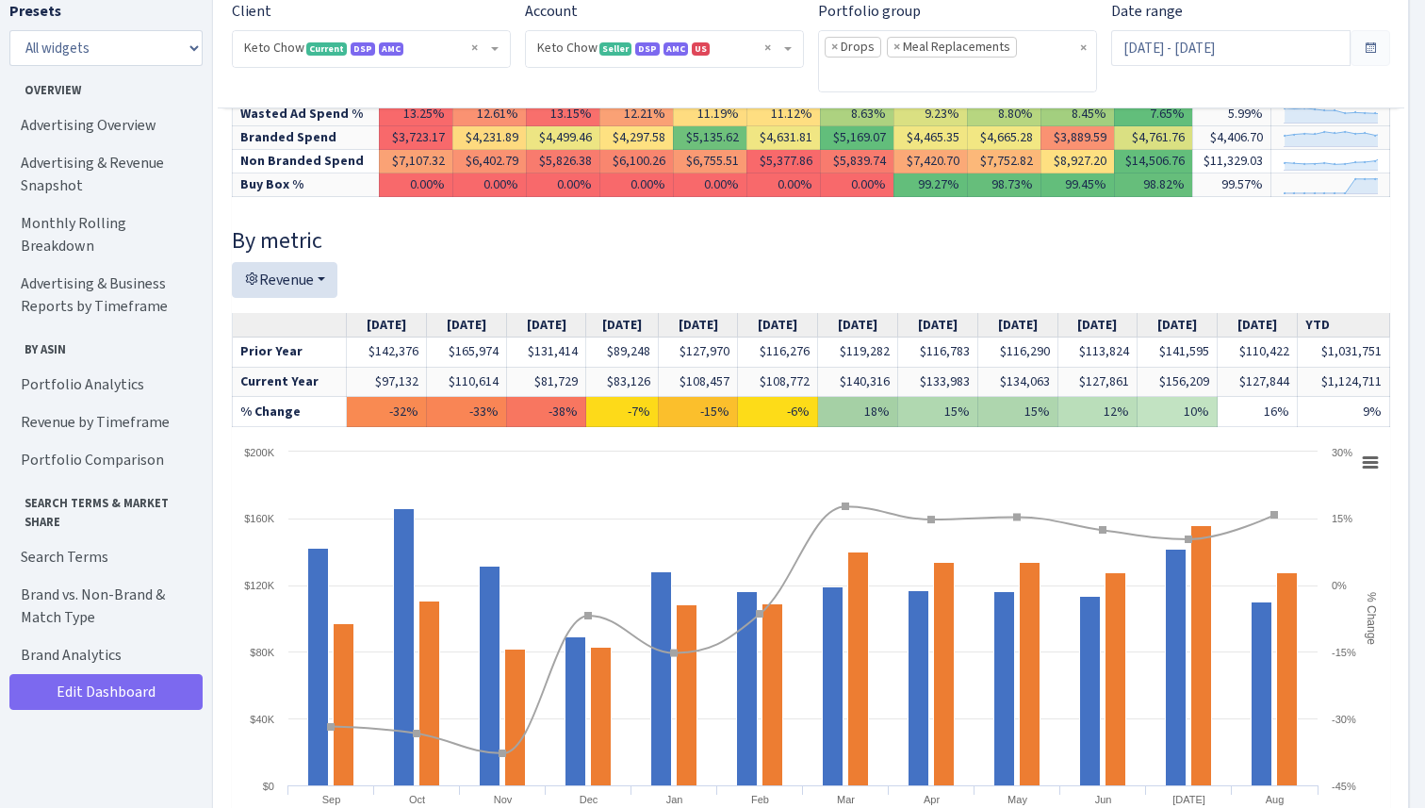
scroll to position [1291, 0]
